Goal: Navigation & Orientation: Find specific page/section

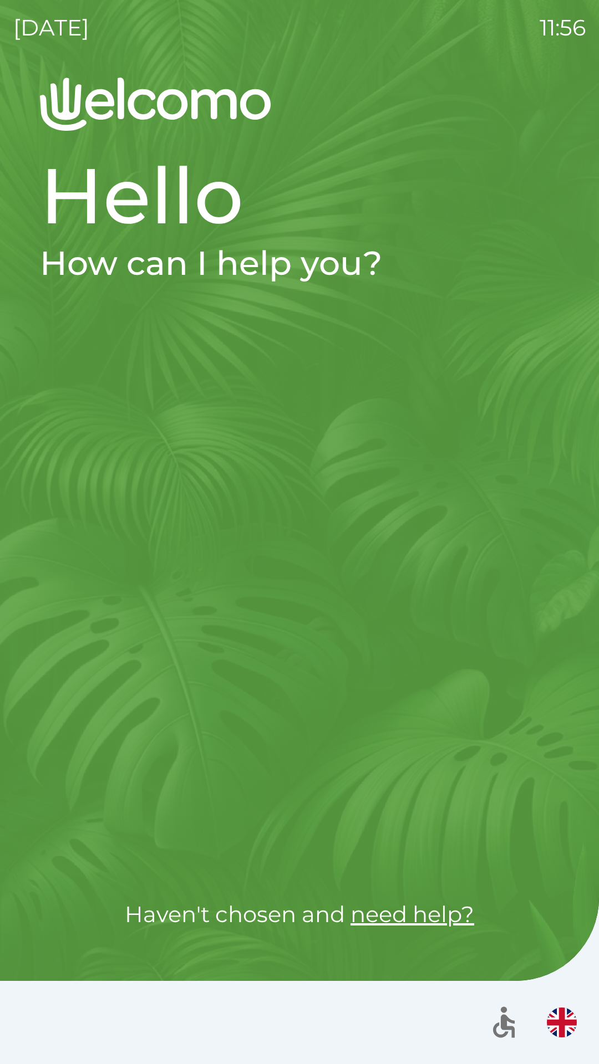
click at [96, 597] on div at bounding box center [299, 595] width 519 height 517
click at [65, 575] on div at bounding box center [299, 595] width 519 height 517
click at [66, 578] on div at bounding box center [299, 595] width 519 height 517
click at [76, 585] on div at bounding box center [299, 595] width 519 height 517
click at [86, 609] on div at bounding box center [299, 595] width 519 height 517
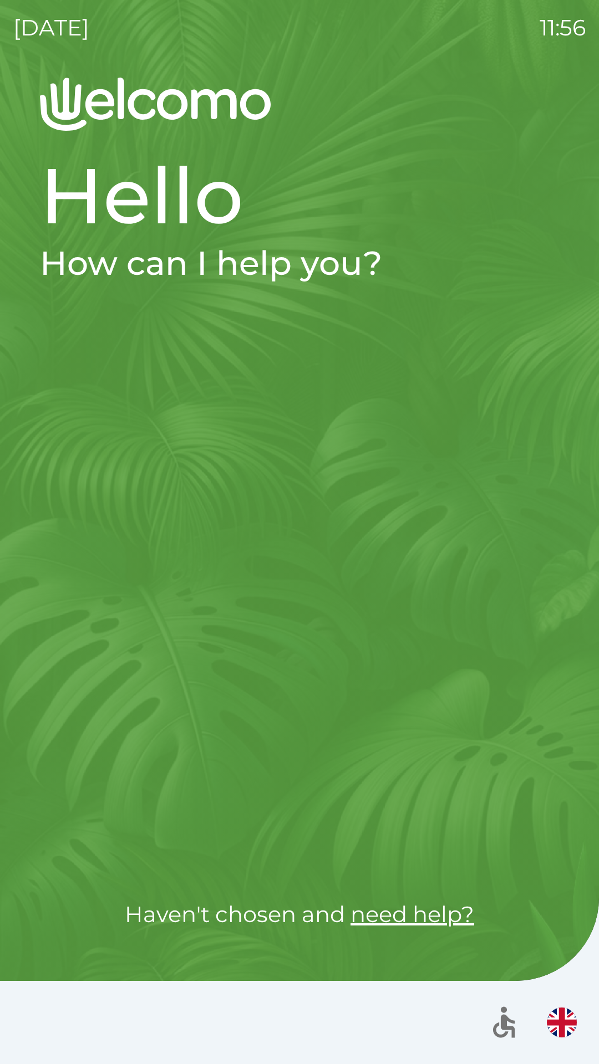
click at [90, 621] on div at bounding box center [299, 595] width 519 height 517
click at [78, 620] on div at bounding box center [299, 595] width 519 height 517
click at [170, 652] on div at bounding box center [299, 595] width 519 height 517
click at [180, 646] on div at bounding box center [299, 595] width 519 height 517
click at [187, 642] on div at bounding box center [299, 595] width 519 height 517
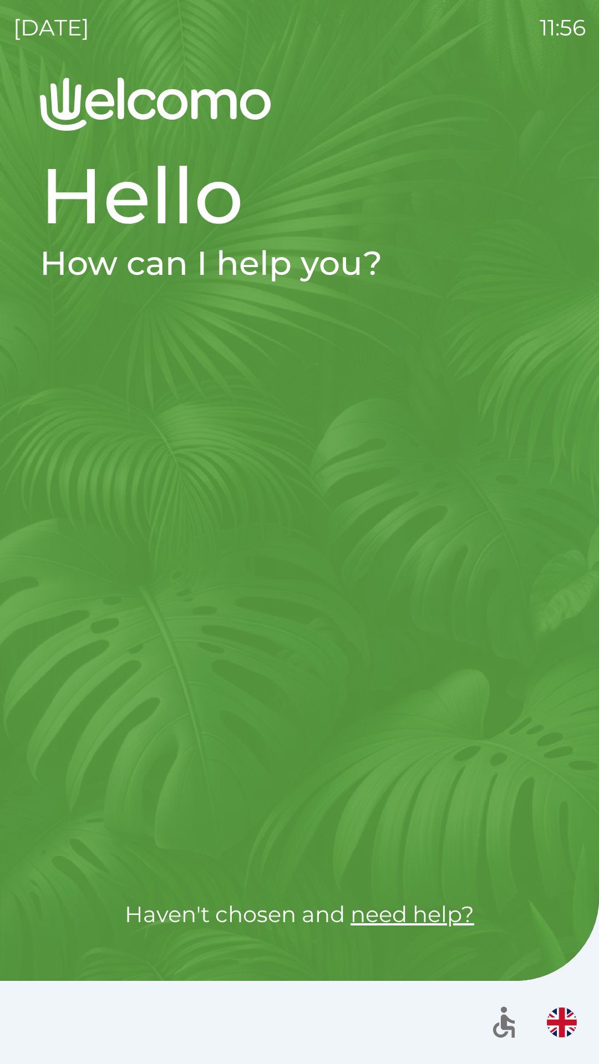
click at [201, 643] on div at bounding box center [299, 595] width 519 height 517
click at [201, 635] on div at bounding box center [299, 595] width 519 height 517
click at [64, 663] on div at bounding box center [299, 595] width 519 height 517
click at [80, 647] on div at bounding box center [299, 595] width 519 height 517
click at [86, 635] on div at bounding box center [299, 595] width 519 height 517
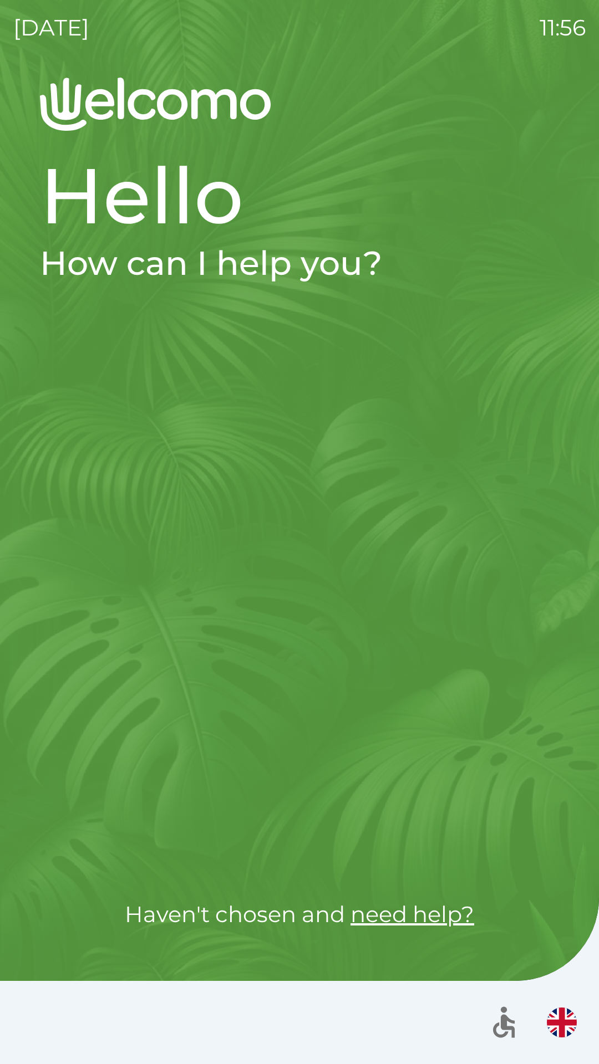
click at [549, 1010] on button "button" at bounding box center [561, 1022] width 39 height 39
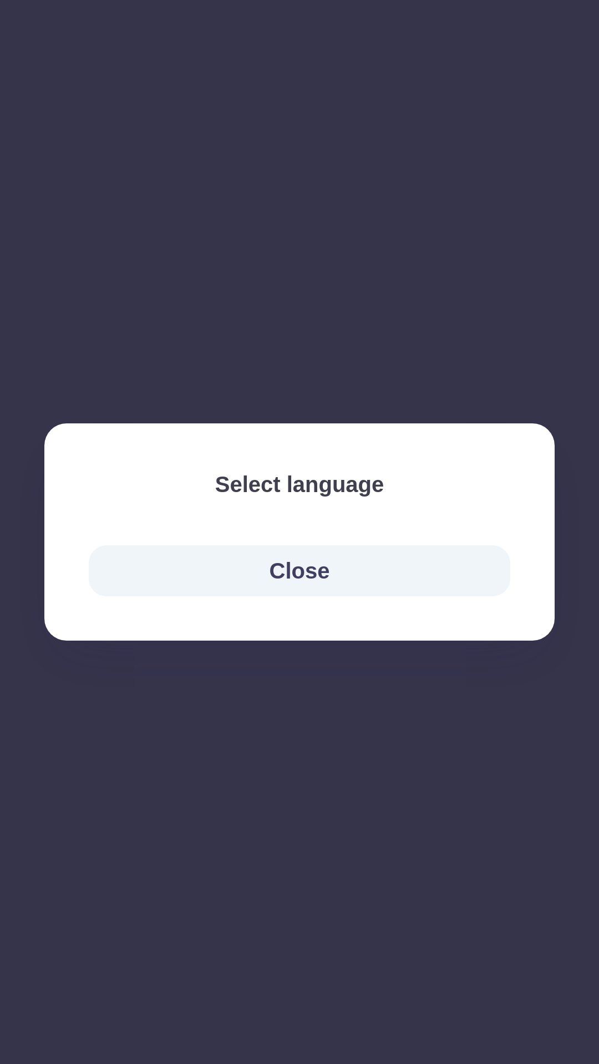
click at [439, 565] on button "Close" at bounding box center [299, 570] width 421 height 51
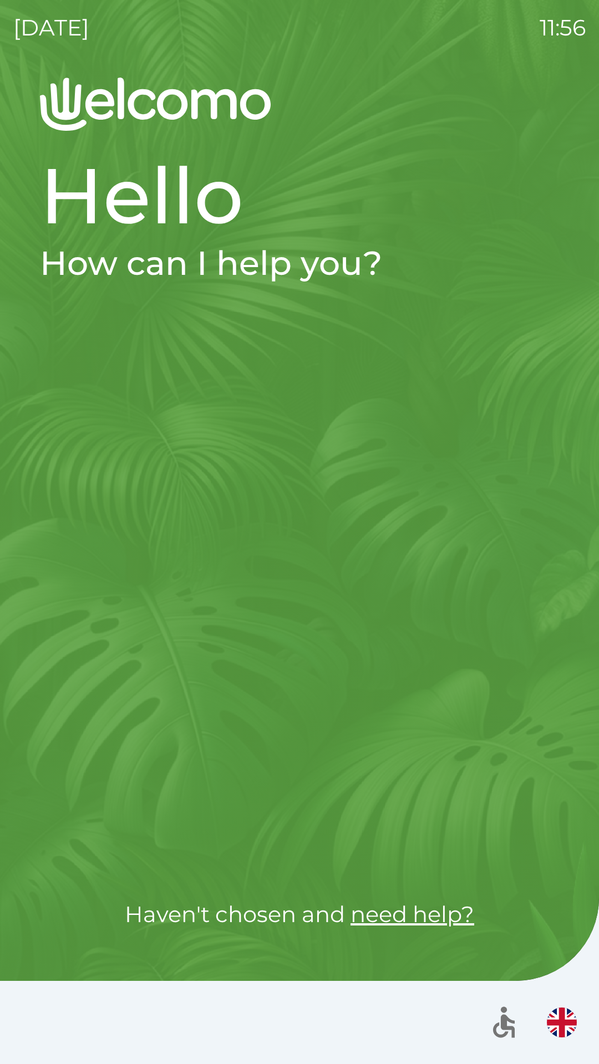
click at [550, 1019] on img "button" at bounding box center [561, 1023] width 30 height 30
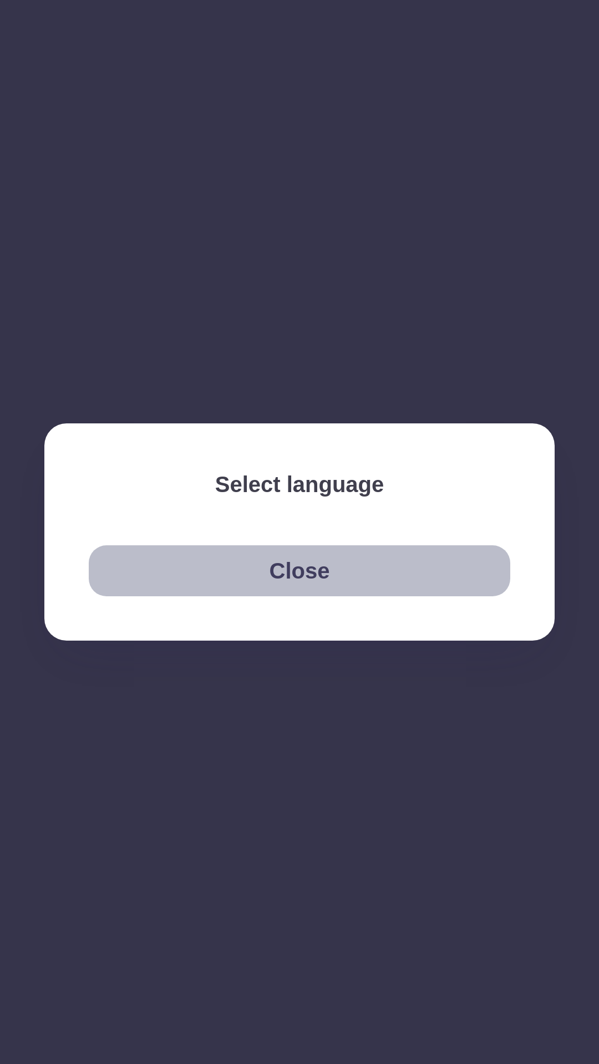
click at [428, 566] on button "Close" at bounding box center [299, 570] width 421 height 51
